Goal: Task Accomplishment & Management: Manage account settings

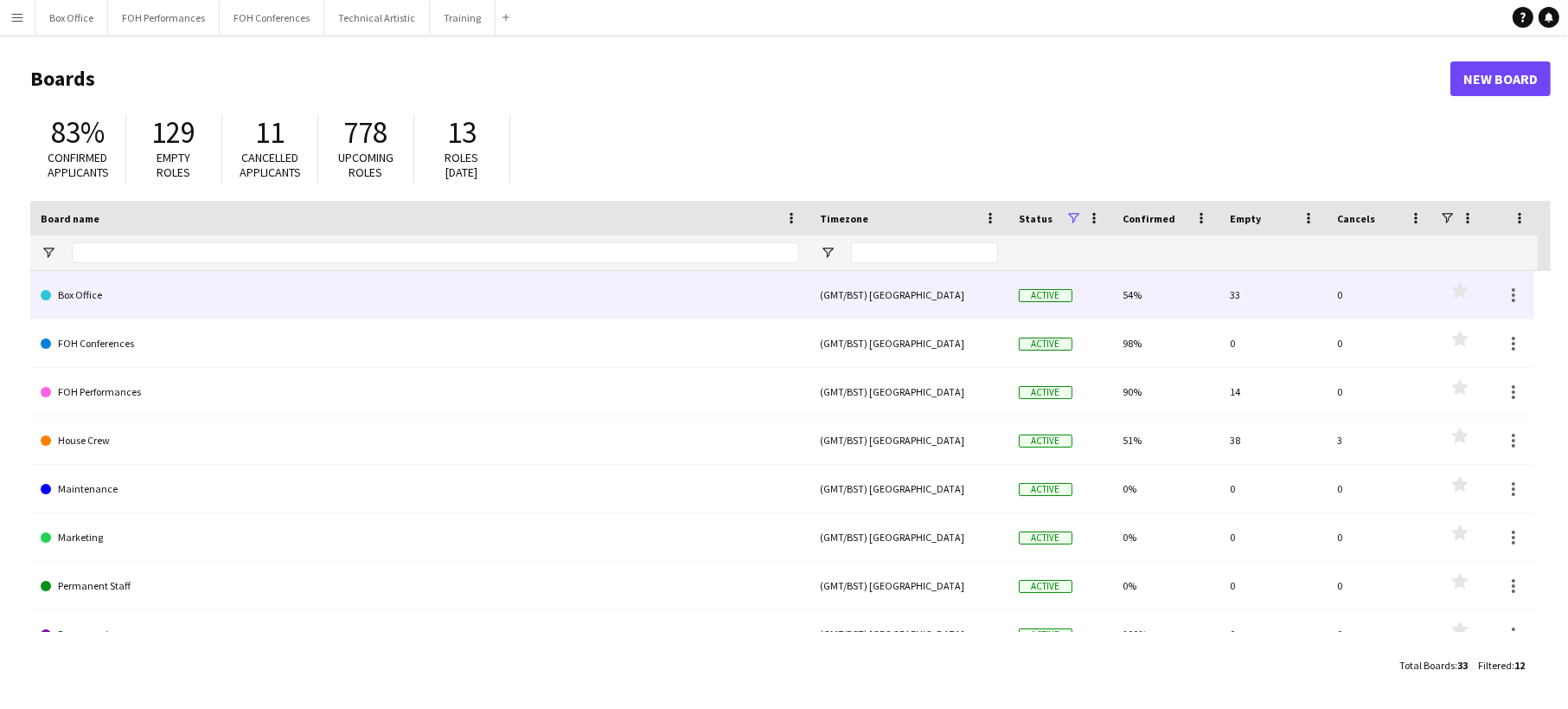
click at [620, 296] on link "Box Office" at bounding box center [420, 294] width 759 height 48
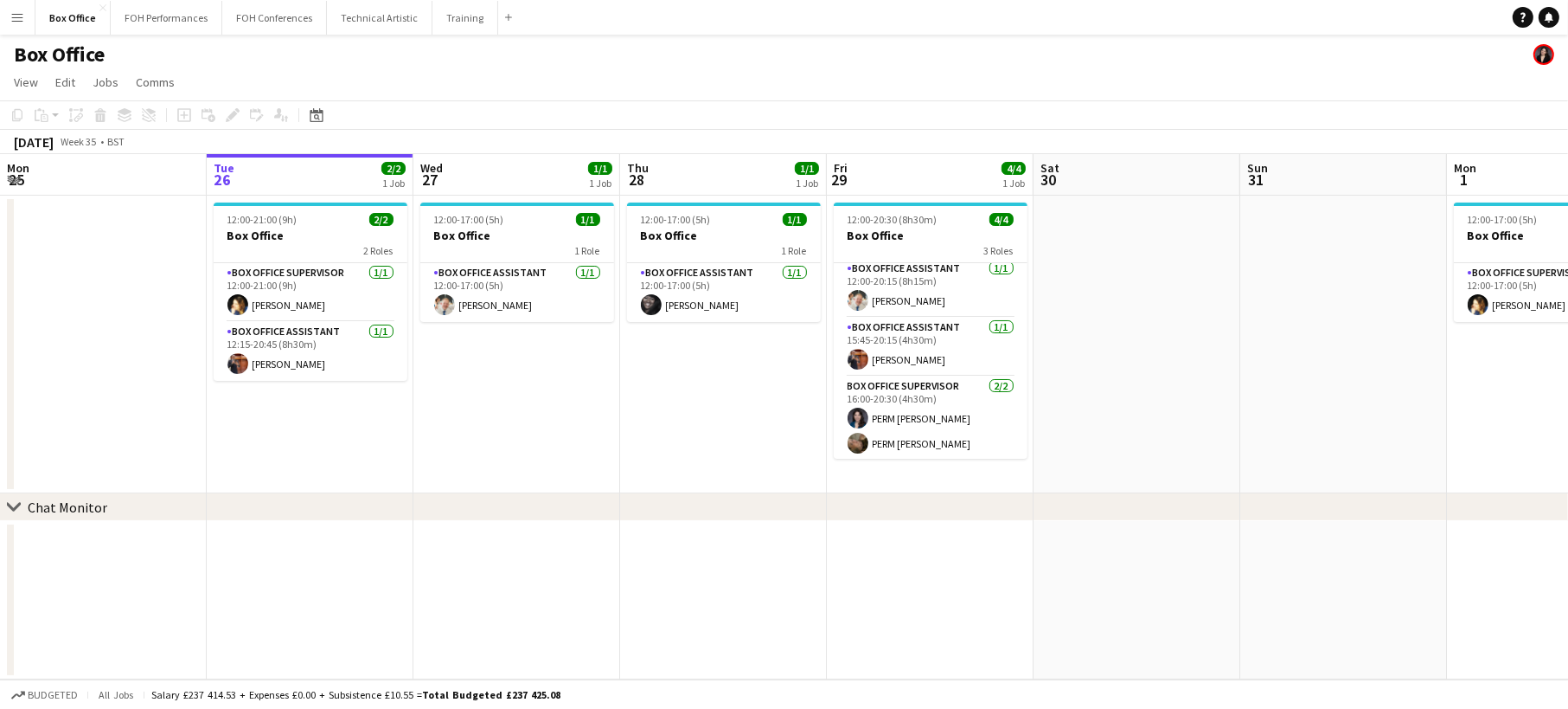
scroll to position [5, 0]
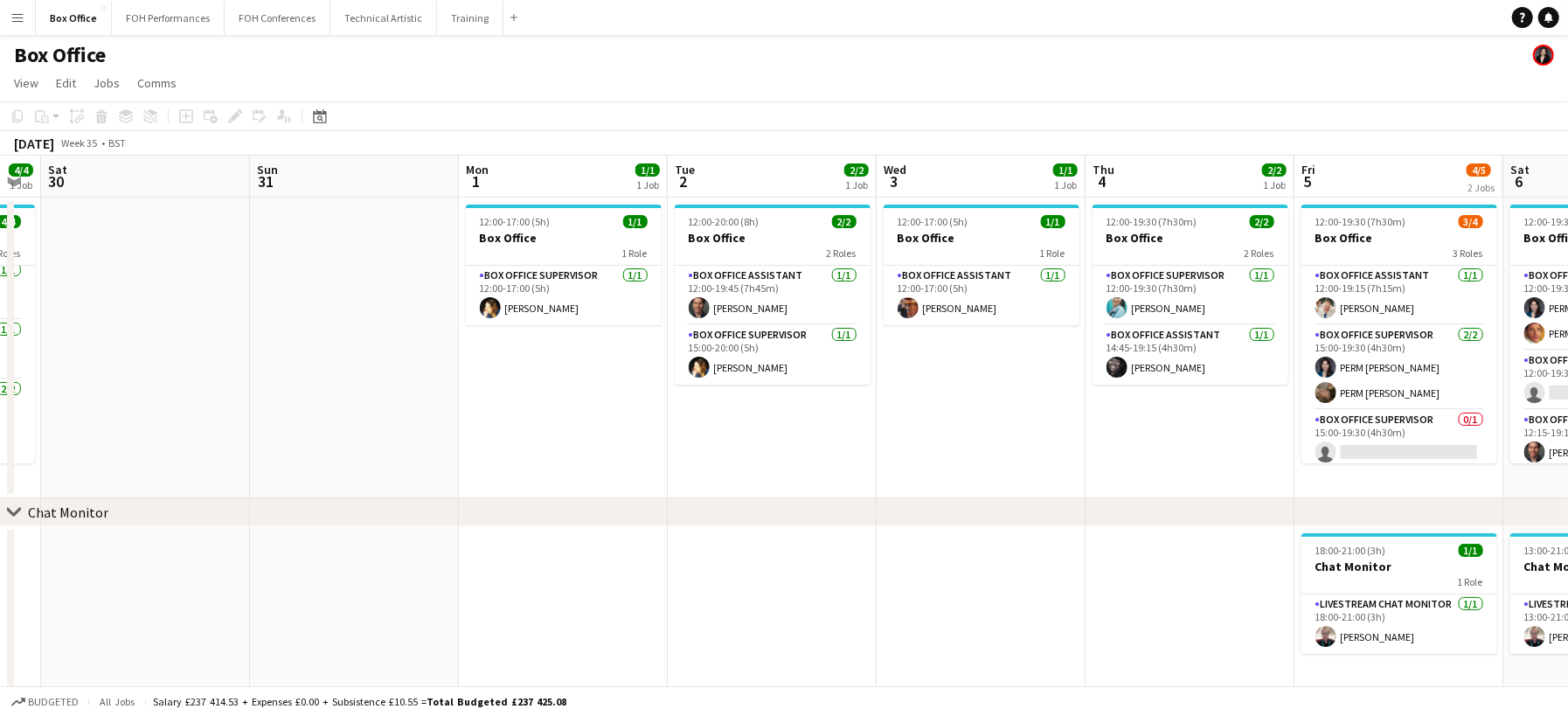
drag, startPoint x: 1343, startPoint y: 395, endPoint x: 340, endPoint y: 385, distance: 1003.0
click at [340, 385] on app-calendar-viewport "Wed 27 1/1 1 Job Thu 28 1/1 1 Job Fri 29 4/4 1 Job Sat 30 Sun 31 Mon 1 1/1 1 Jo…" at bounding box center [784, 422] width 1568 height 535
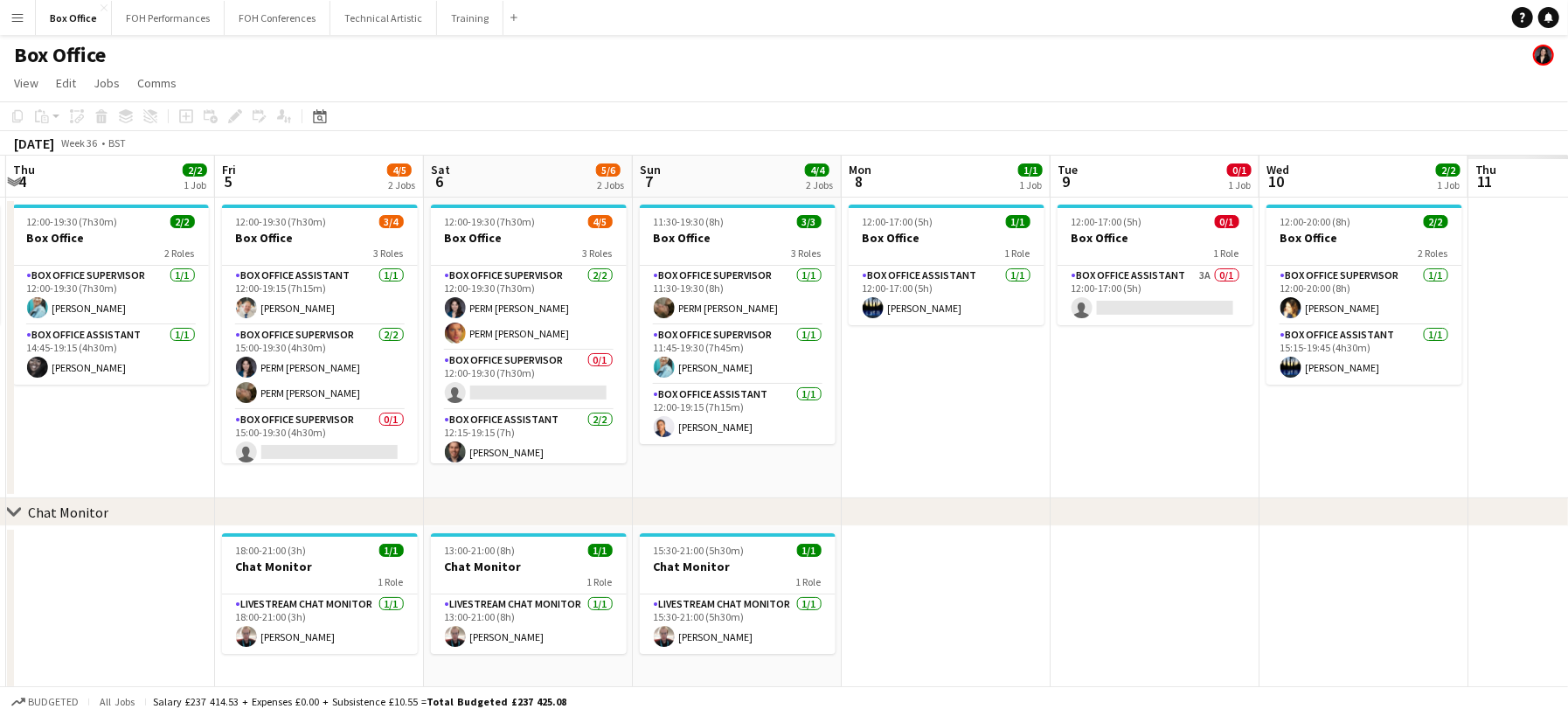
drag, startPoint x: 556, startPoint y: 446, endPoint x: 111, endPoint y: 414, distance: 446.1
click at [111, 414] on app-calendar-viewport "Sun 31 Mon 1 1/1 1 Job Tue 2 2/2 1 Job Wed 3 1/1 1 Job Thu 4 2/2 1 Job Fri 5 4/…" at bounding box center [784, 422] width 1568 height 535
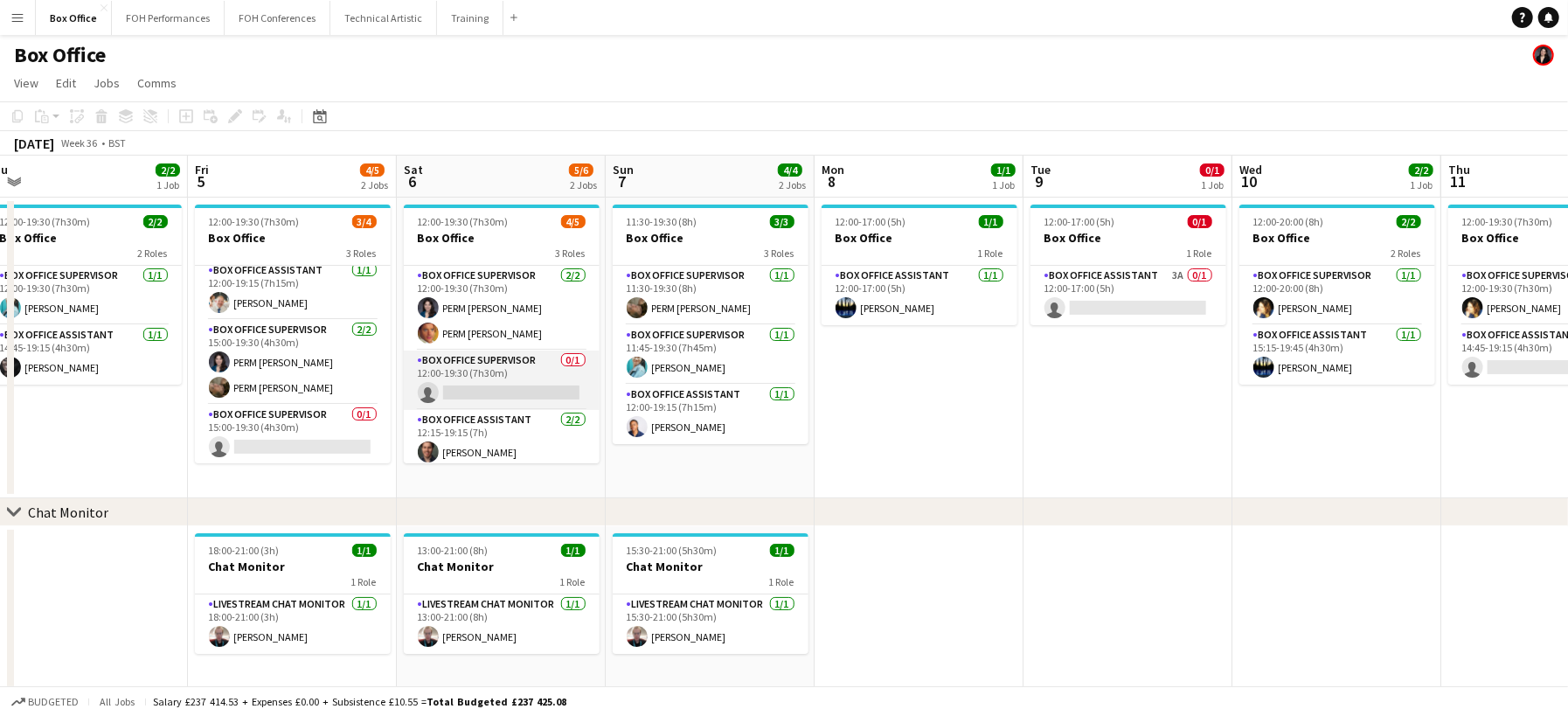
scroll to position [30, 0]
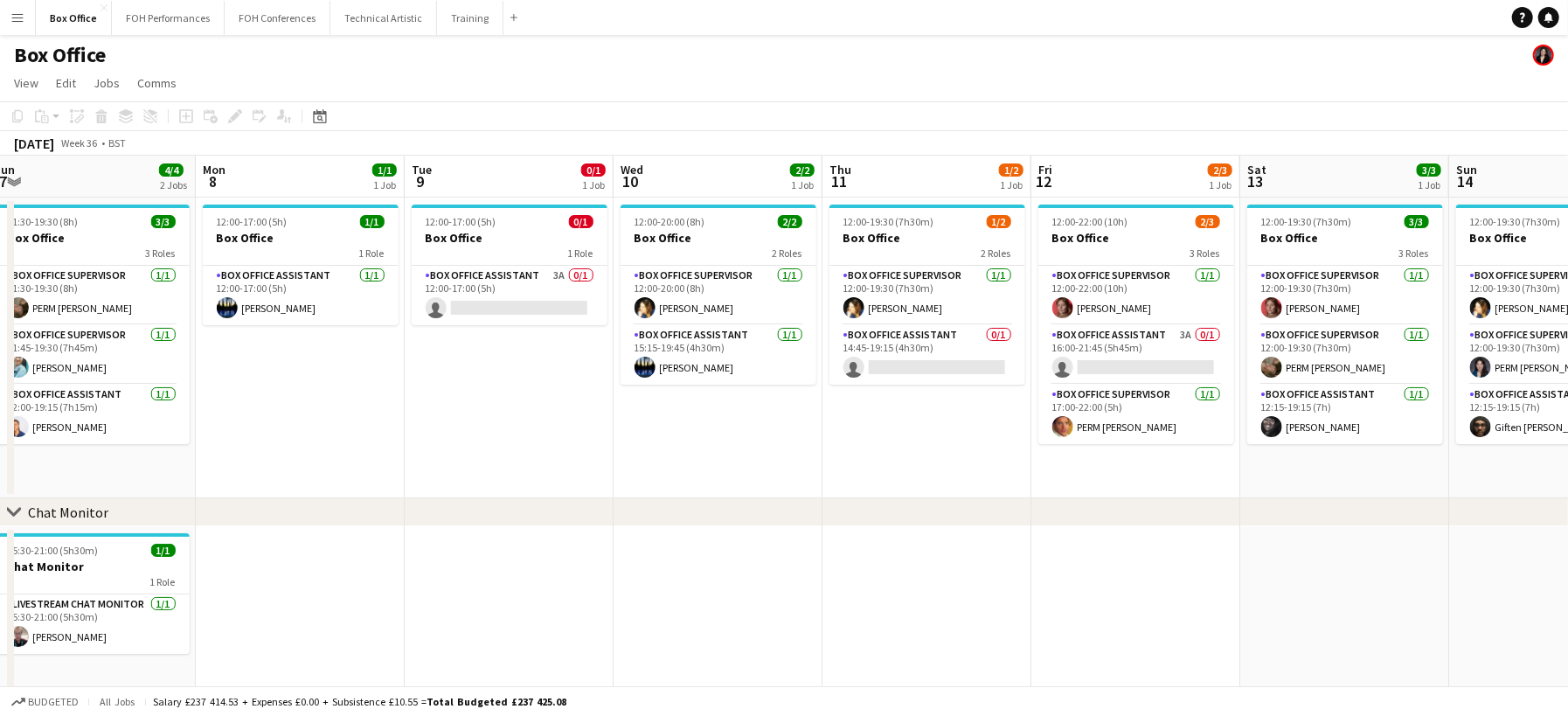
drag, startPoint x: 1176, startPoint y: 436, endPoint x: 624, endPoint y: 434, distance: 552.0
click at [656, 436] on app-calendar-viewport "Thu 4 2/2 1 Job Fri 5 4/5 2 Jobs Sat 6 5/6 2 Jobs Sun 7 4/4 2 Jobs Mon 8 1/1 1 …" at bounding box center [784, 422] width 1568 height 535
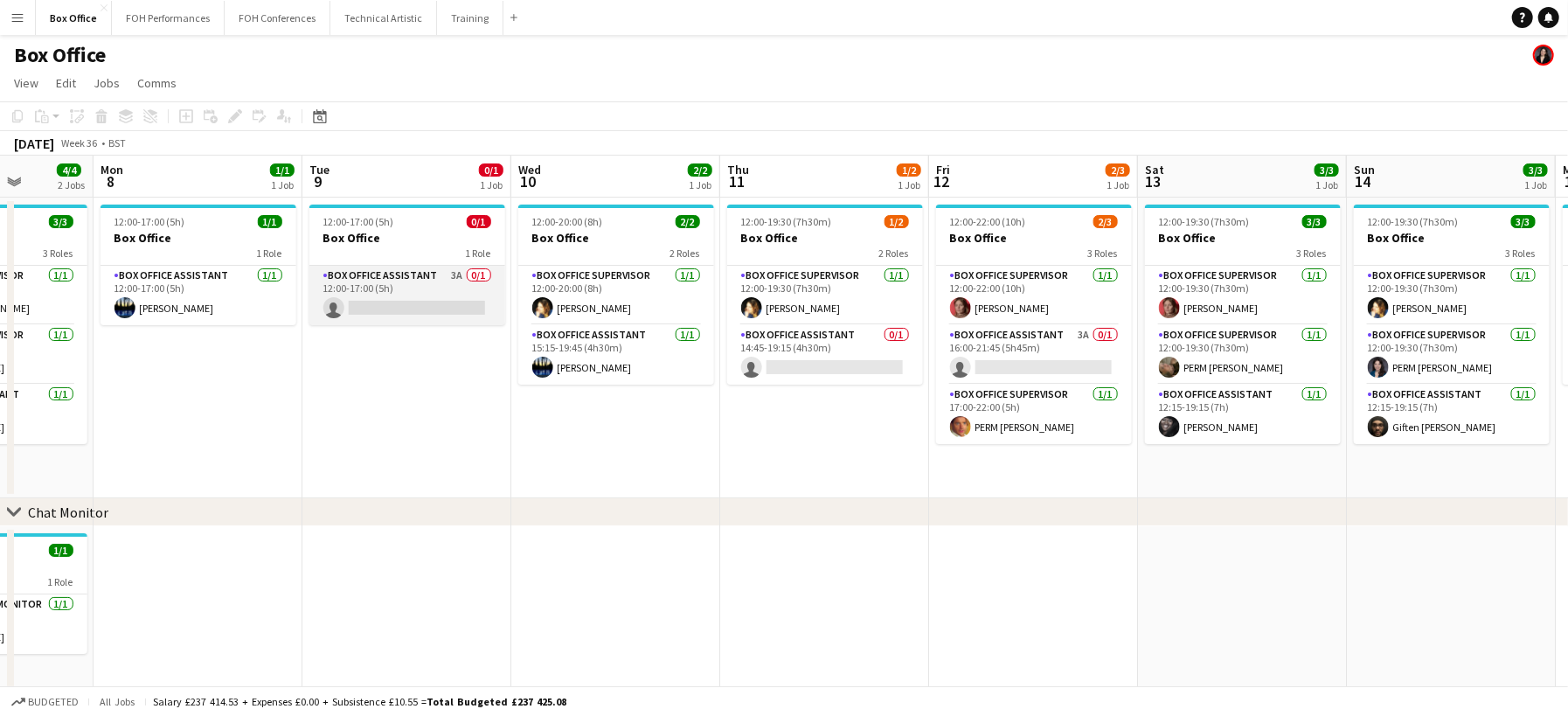
click at [387, 291] on app-card-role "Box Office Assistant 3A 0/1 12:00-17:00 (5h) single-neutral-actions" at bounding box center [407, 295] width 196 height 60
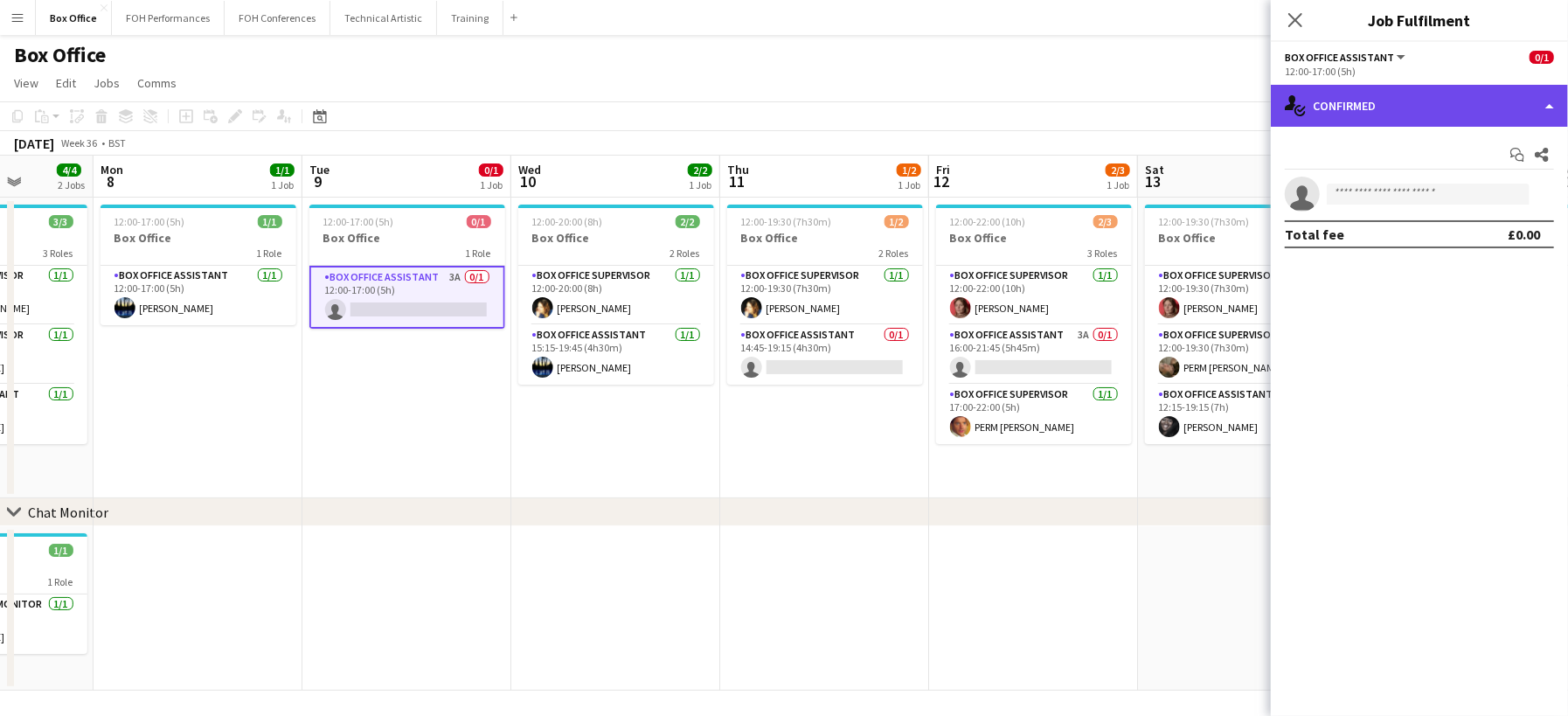
click at [1460, 116] on div "single-neutral-actions-check-2 Confirmed" at bounding box center [1419, 106] width 297 height 42
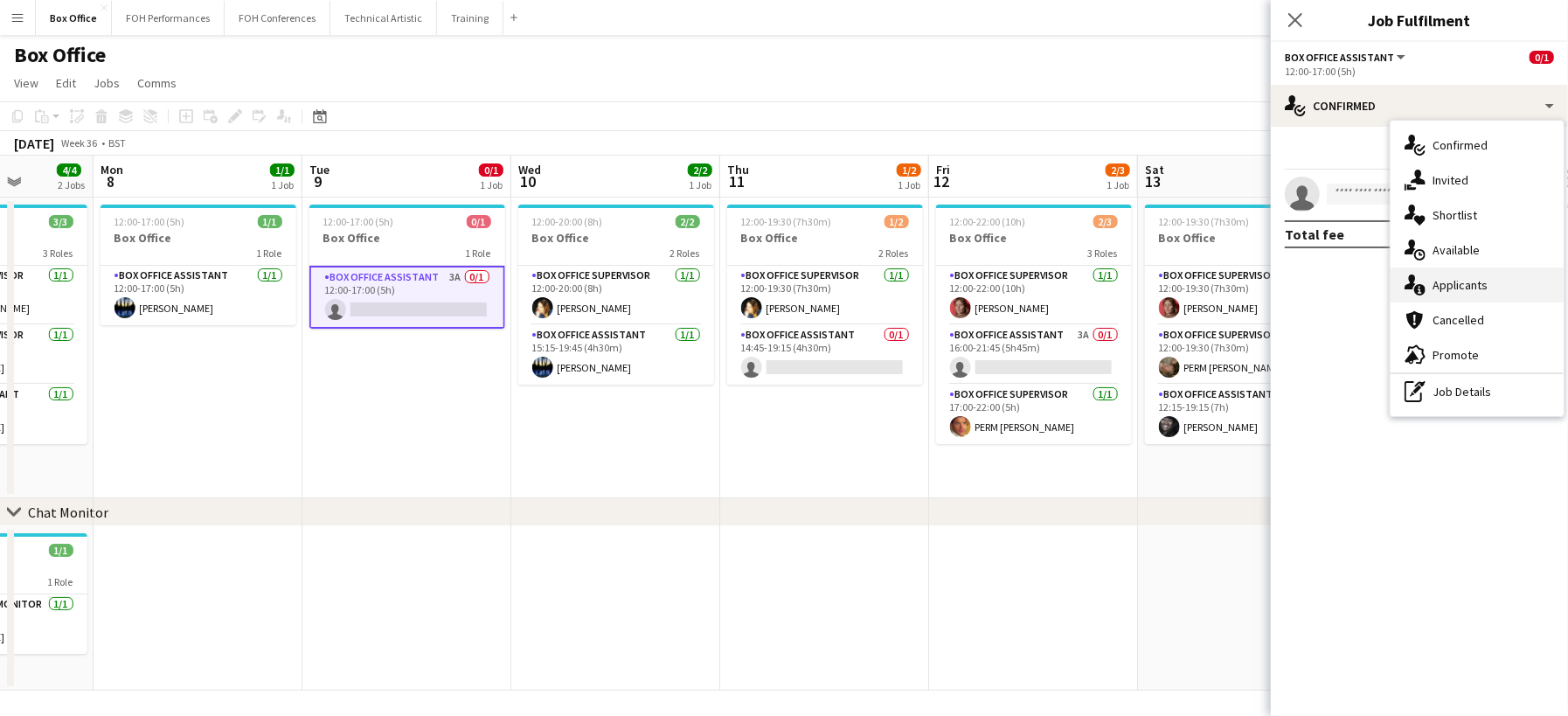
click at [1509, 283] on div "single-neutral-actions-information Applicants" at bounding box center [1478, 285] width 173 height 35
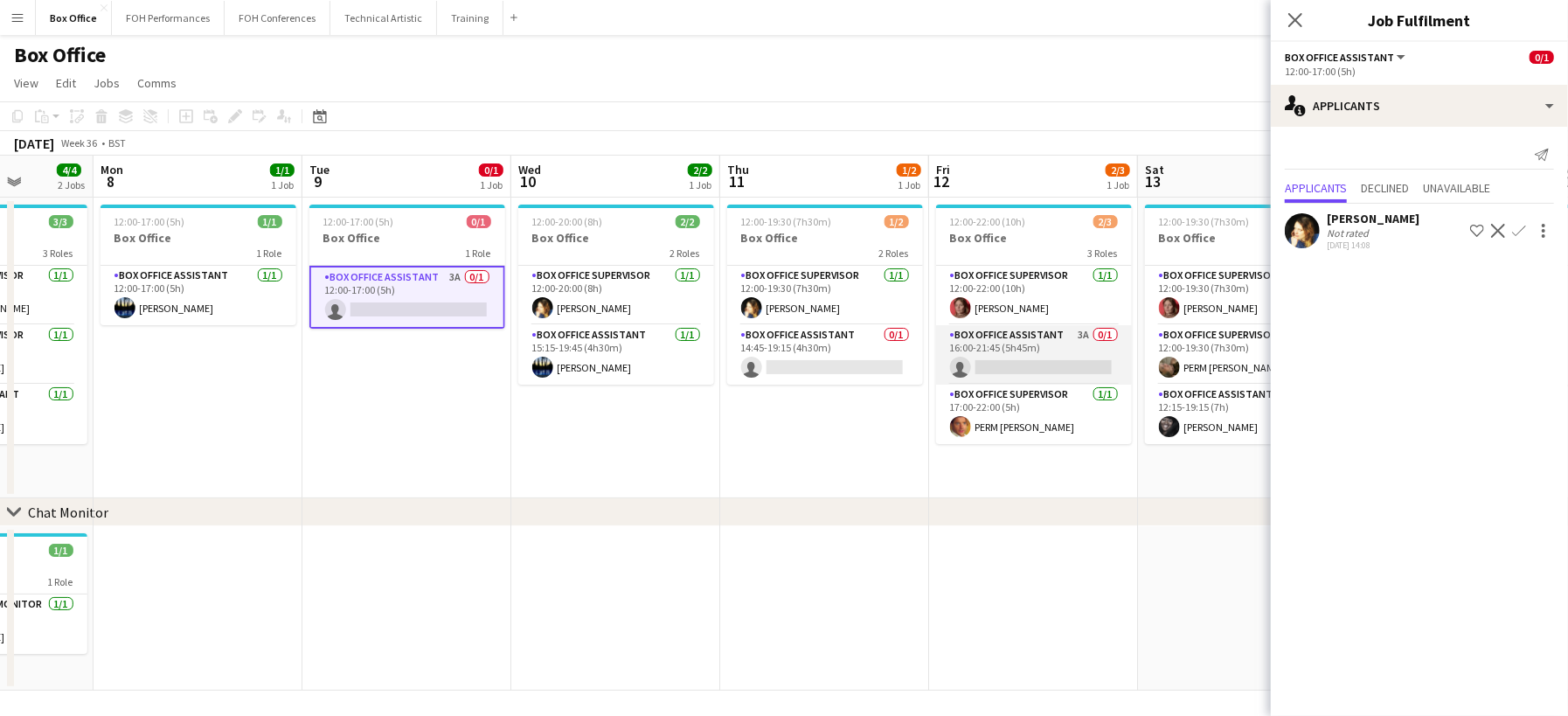
click at [1068, 358] on app-card-role "Box Office Assistant 3A 0/1 16:00-21:45 (5h45m) single-neutral-actions" at bounding box center [1034, 354] width 196 height 60
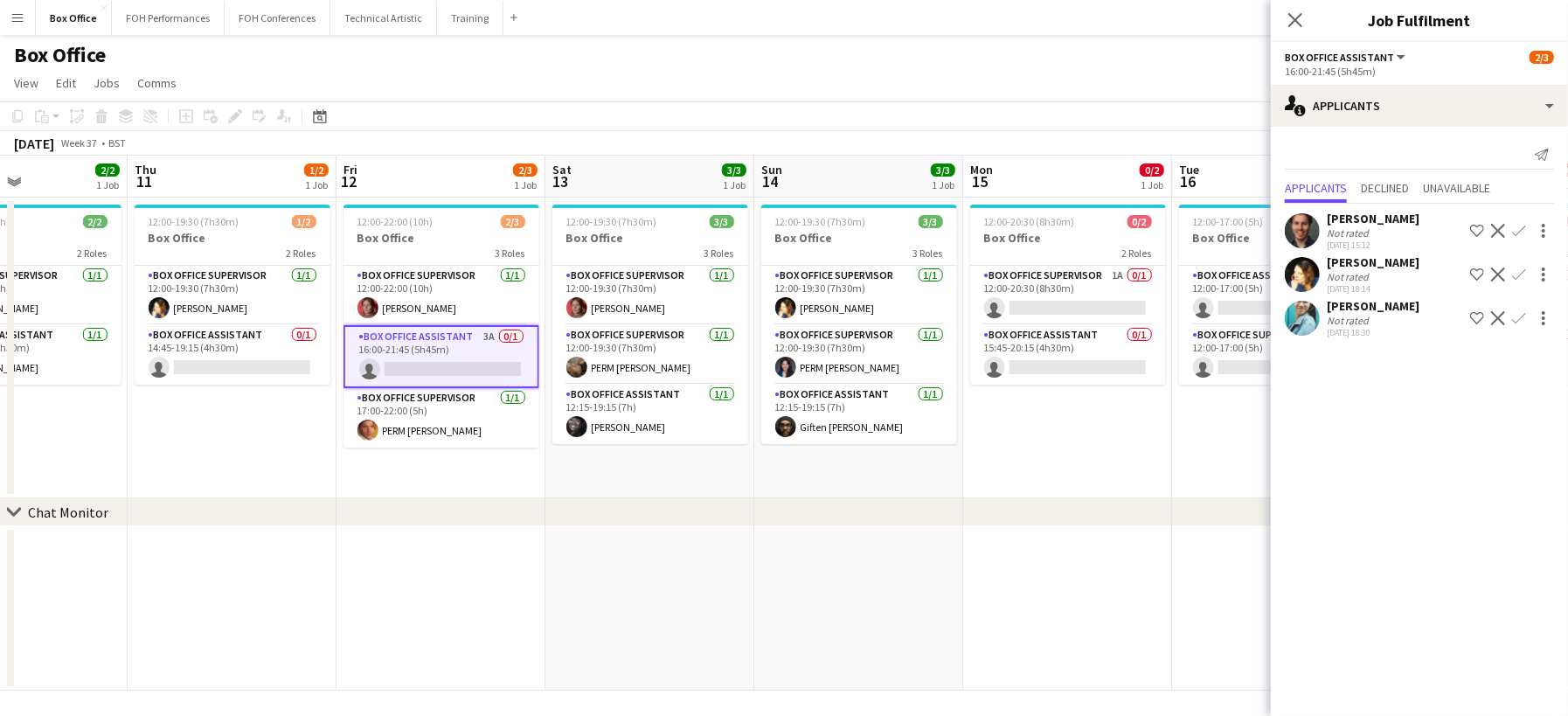
scroll to position [0, 516]
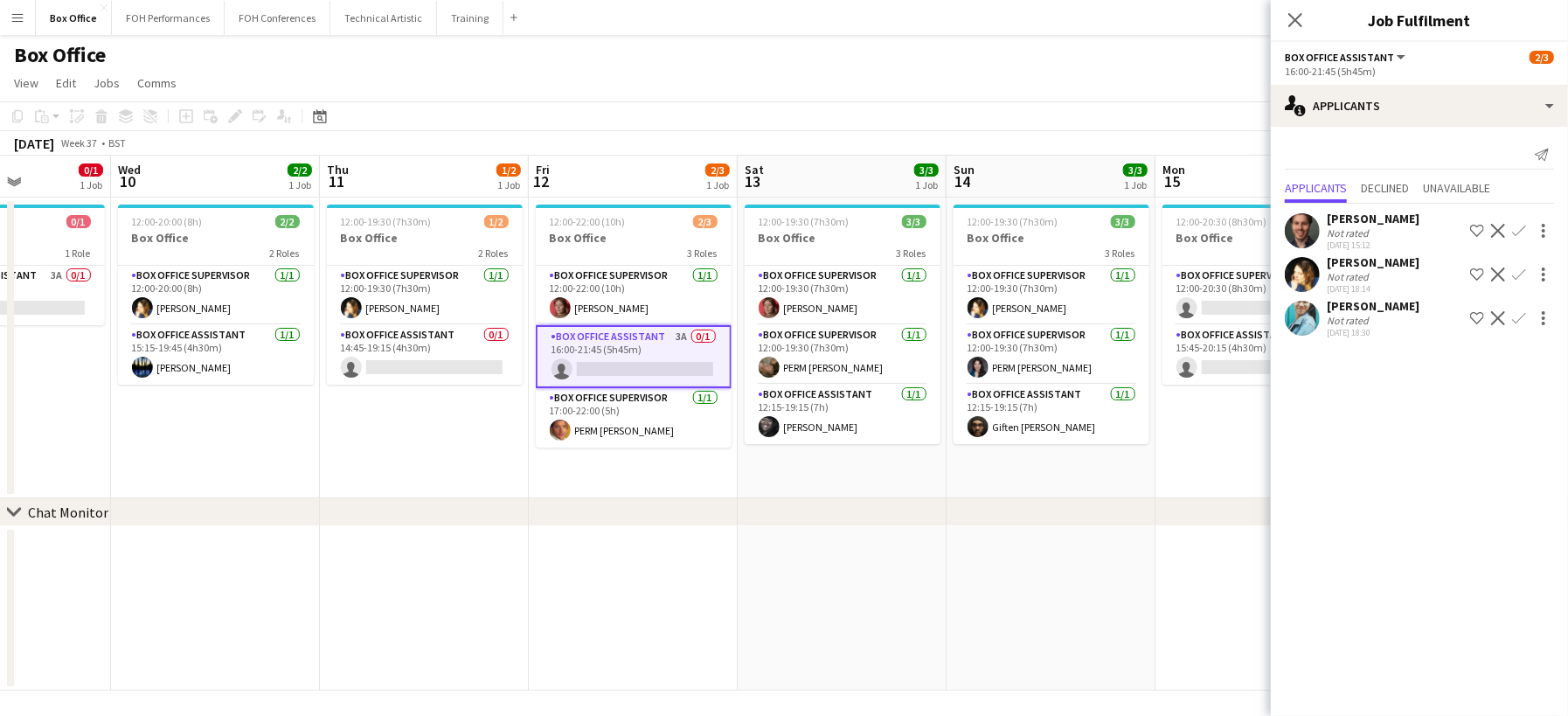
drag, startPoint x: 761, startPoint y: 446, endPoint x: 794, endPoint y: 499, distance: 62.4
click at [794, 499] on div "chevron-right Chat Monitor Sun 7 4/4 2 Jobs Mon 8 1/1 1 Job Tue 9 0/1 1 Job Wed…" at bounding box center [784, 422] width 1568 height 535
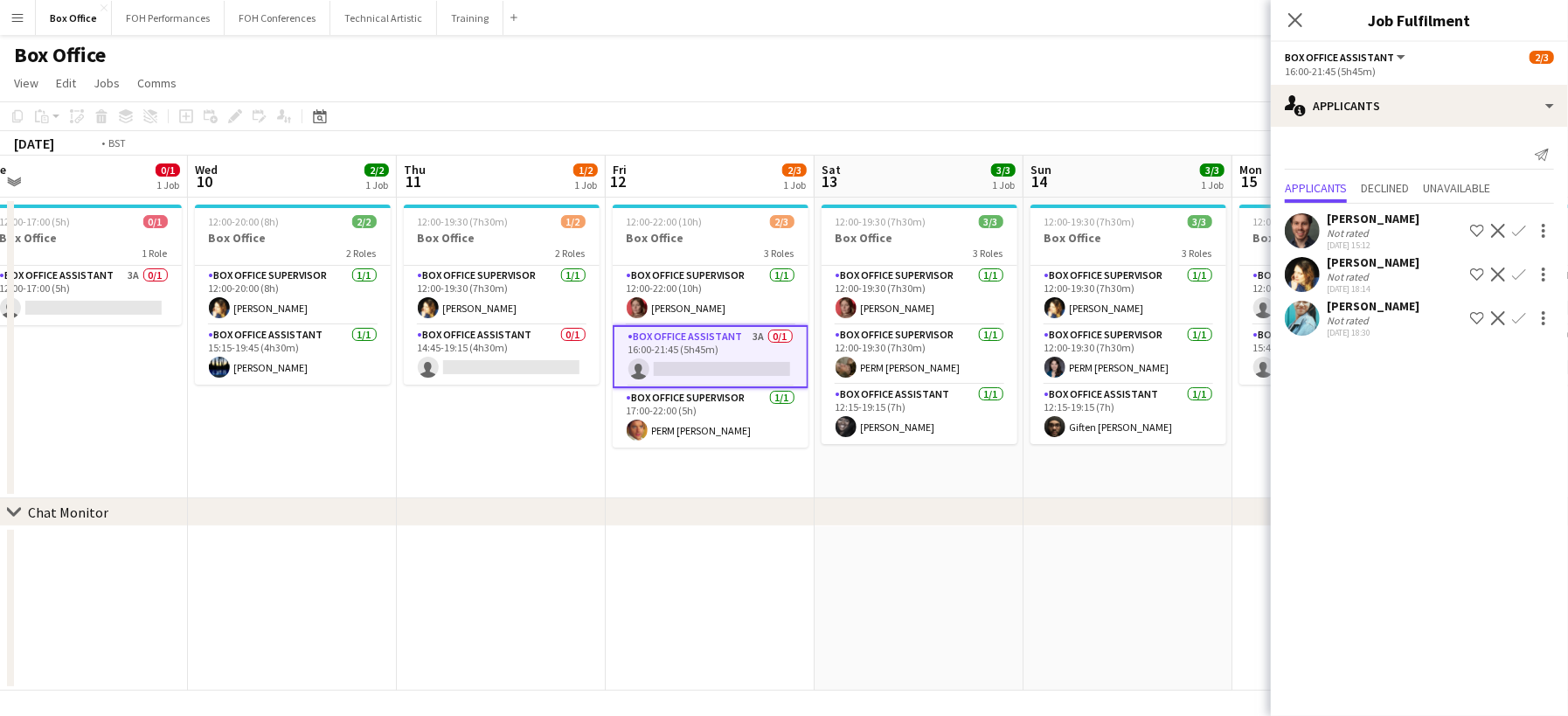
scroll to position [0, 412]
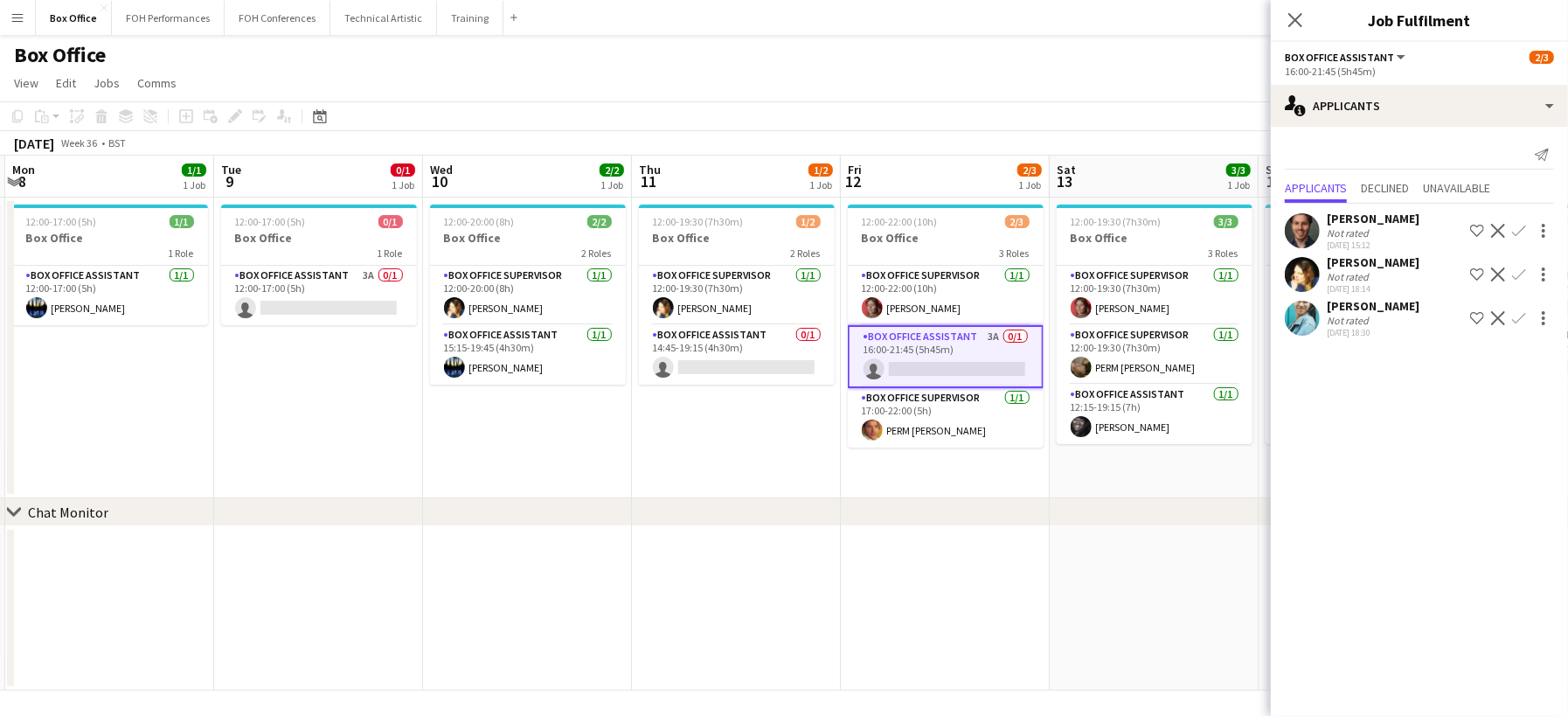
drag, startPoint x: 524, startPoint y: 445, endPoint x: 686, endPoint y: 463, distance: 163.0
click at [686, 463] on app-calendar-viewport "Sat 6 5/6 2 Jobs Sun 7 4/4 2 Jobs Mon 8 1/1 1 Job Tue 9 0/1 1 Job Wed 10 2/2 1 …" at bounding box center [784, 422] width 1568 height 535
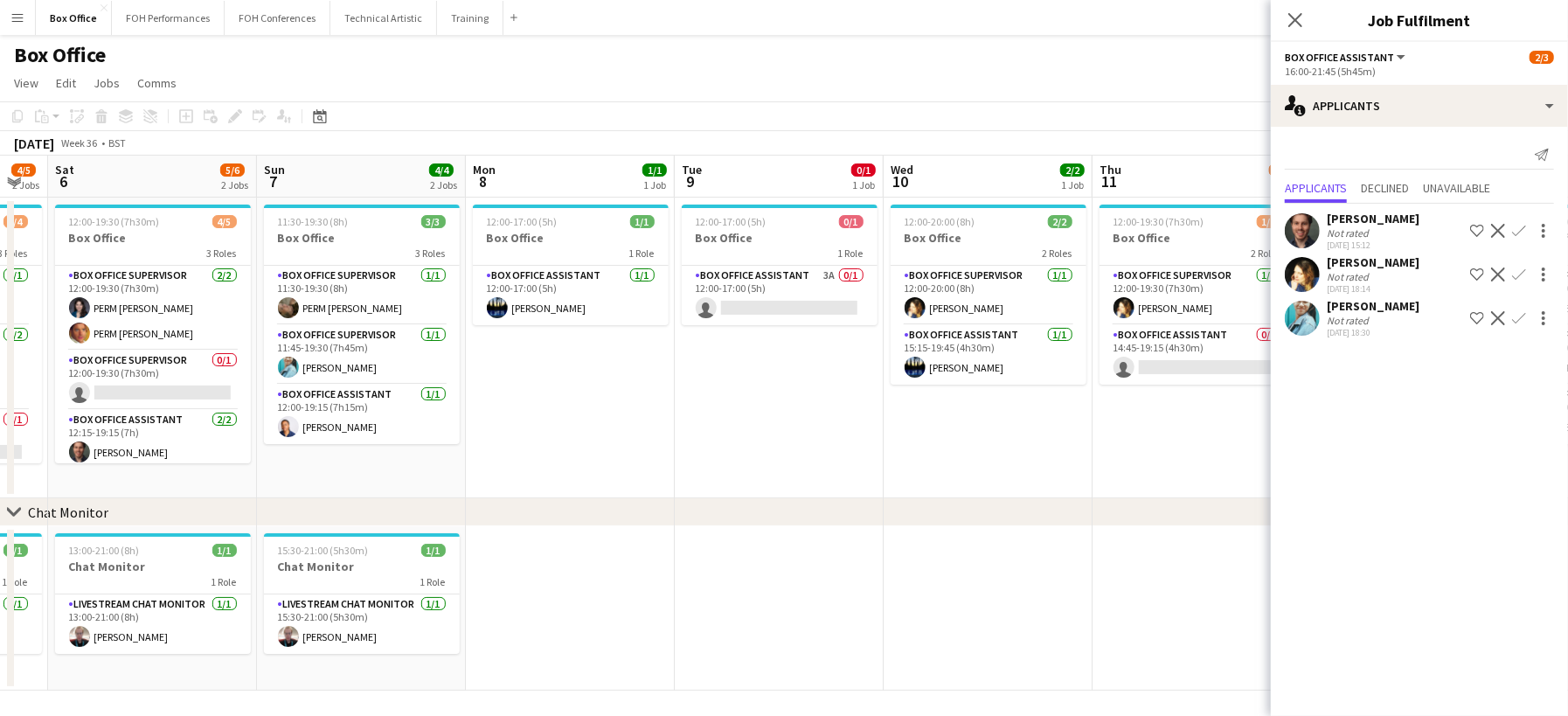
scroll to position [0, 554]
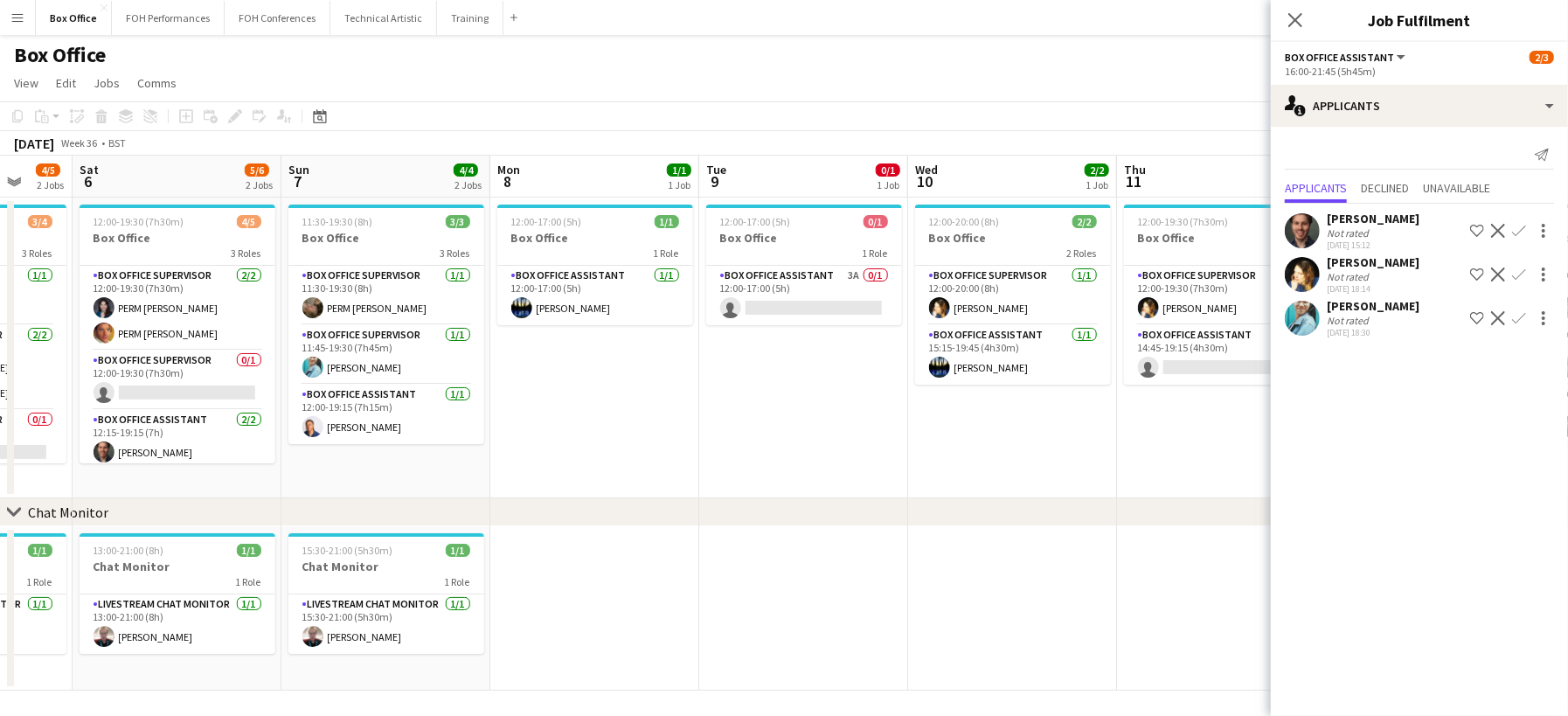
drag, startPoint x: 810, startPoint y: 441, endPoint x: 1048, endPoint y: 441, distance: 238.0
click at [1048, 441] on app-calendar-viewport "Wed 3 1/1 1 Job Thu 4 2/2 1 Job Fri 5 4/5 2 Jobs Sat 6 5/6 2 Jobs Sun 7 4/4 2 J…" at bounding box center [784, 422] width 1568 height 535
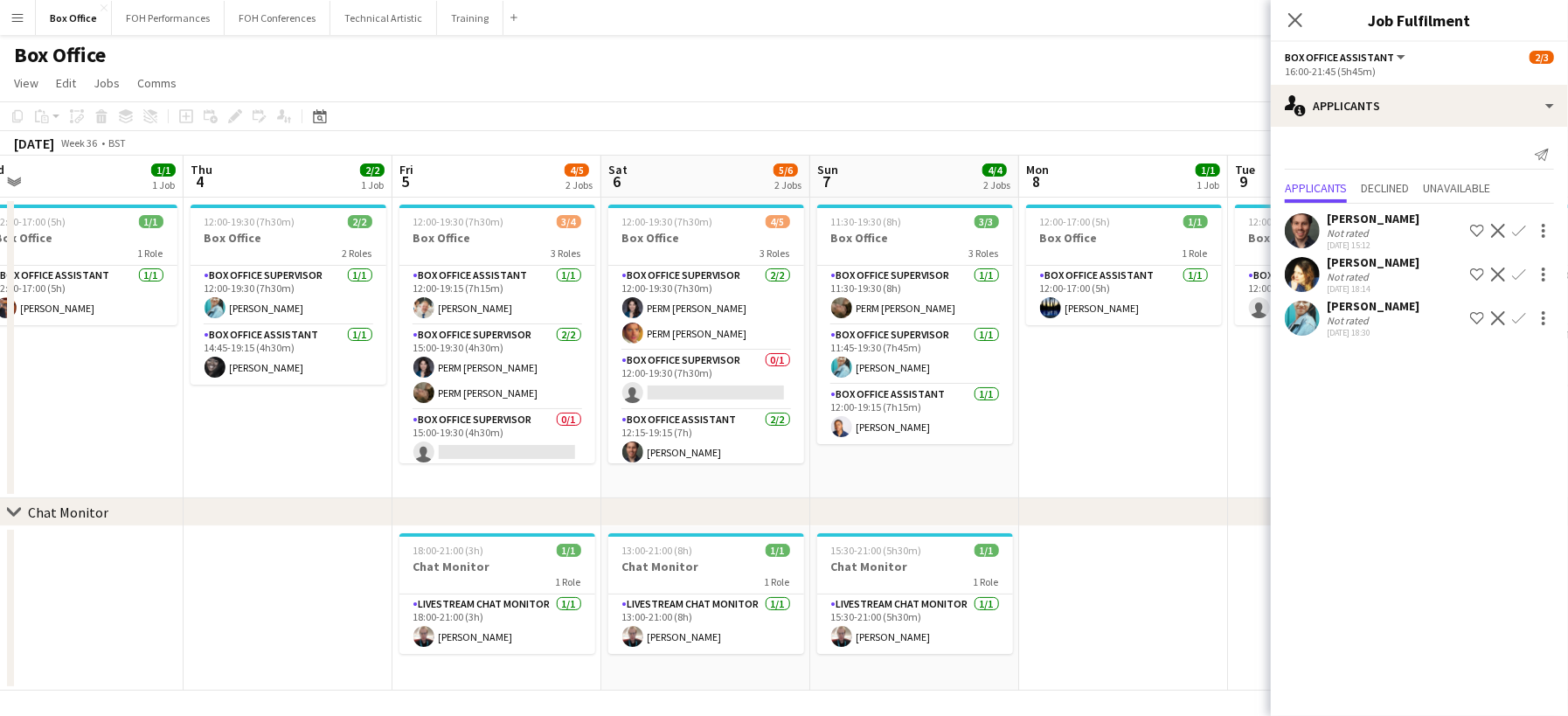
drag, startPoint x: 703, startPoint y: 427, endPoint x: 1293, endPoint y: 423, distance: 590.0
click at [1293, 423] on body "Menu Boards Boards Boards All jobs Status Workforce Workforce My Workforce Recr…" at bounding box center [784, 360] width 1568 height 720
click at [1154, 417] on app-date-cell "12:00-17:00 (5h) 1/1 Box Office 1 Role Box Office Assistant [DATE] 12:00-17:00 …" at bounding box center [1123, 348] width 209 height 301
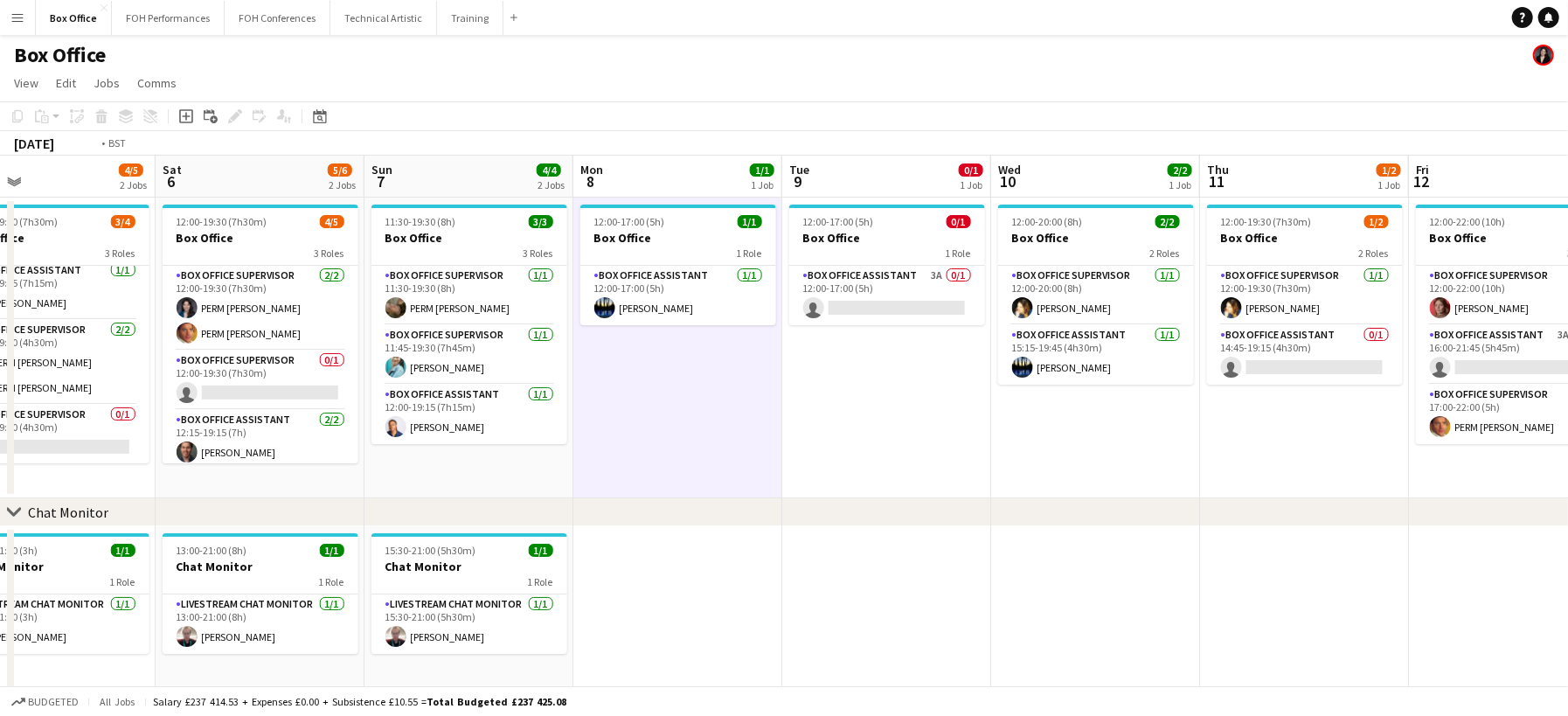
scroll to position [0, 723]
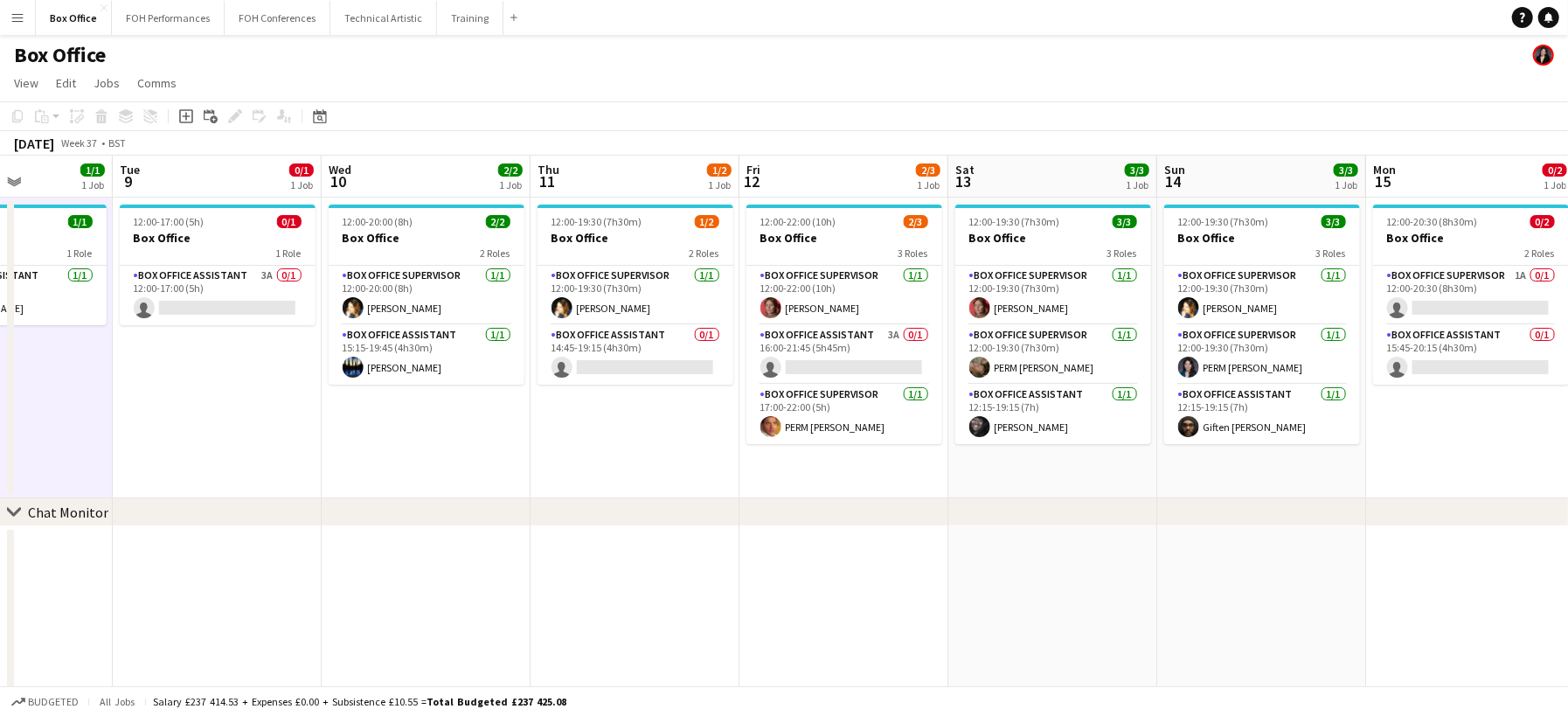
drag, startPoint x: 1347, startPoint y: 448, endPoint x: 232, endPoint y: 325, distance: 1121.8
click at [232, 325] on app-calendar-viewport "Fri 5 4/5 2 Jobs Sat 6 5/6 2 Jobs Sun 7 4/4 2 Jobs Mon 8 1/1 1 Job Tue 9 0/1 1 …" at bounding box center [784, 422] width 1568 height 535
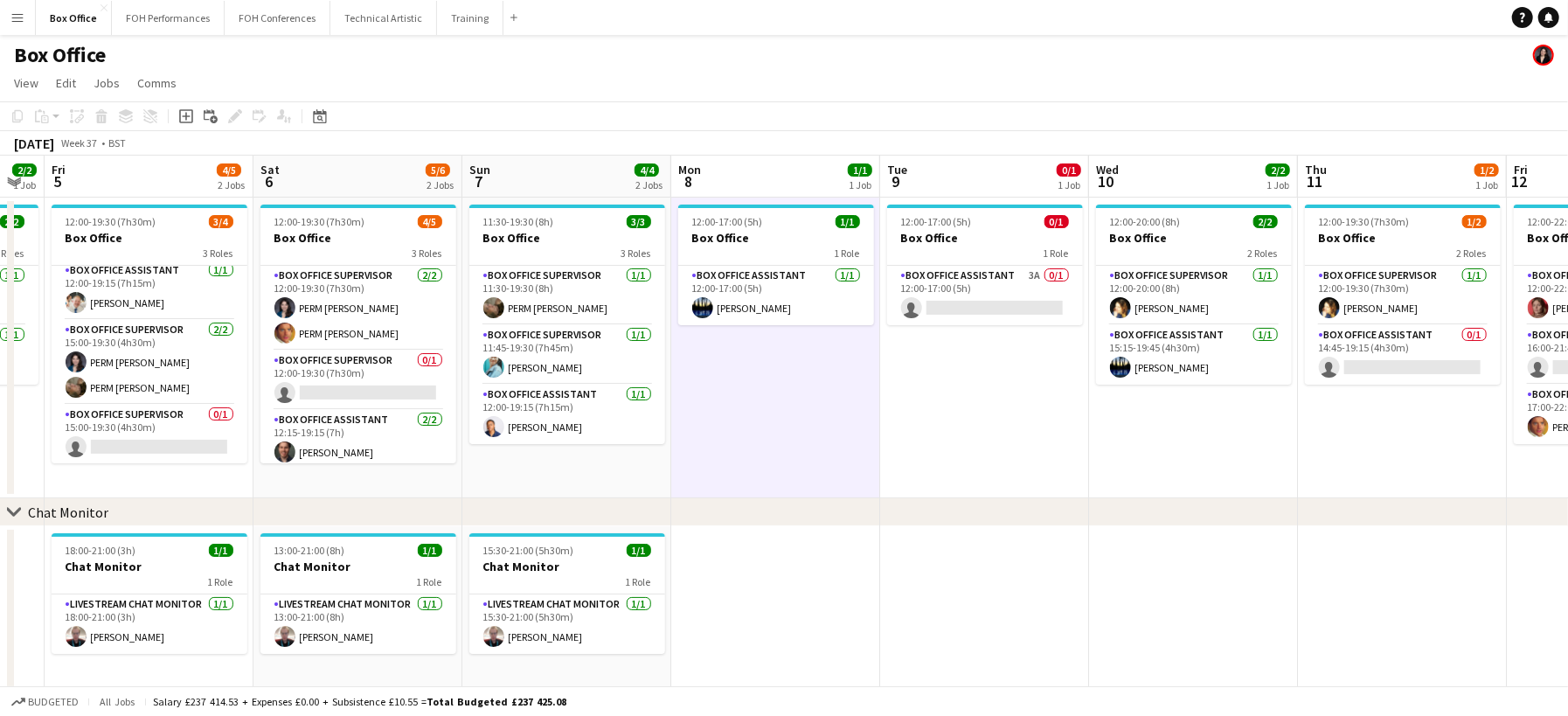
drag, startPoint x: 197, startPoint y: 448, endPoint x: 1198, endPoint y: 263, distance: 1018.0
click at [1179, 281] on app-calendar-viewport "Wed 3 1/1 1 Job Thu 4 2/2 1 Job Fri 5 4/5 2 Jobs Sat 6 5/6 2 Jobs Sun 7 4/4 2 J…" at bounding box center [784, 422] width 1568 height 535
